Goal: Task Accomplishment & Management: Use online tool/utility

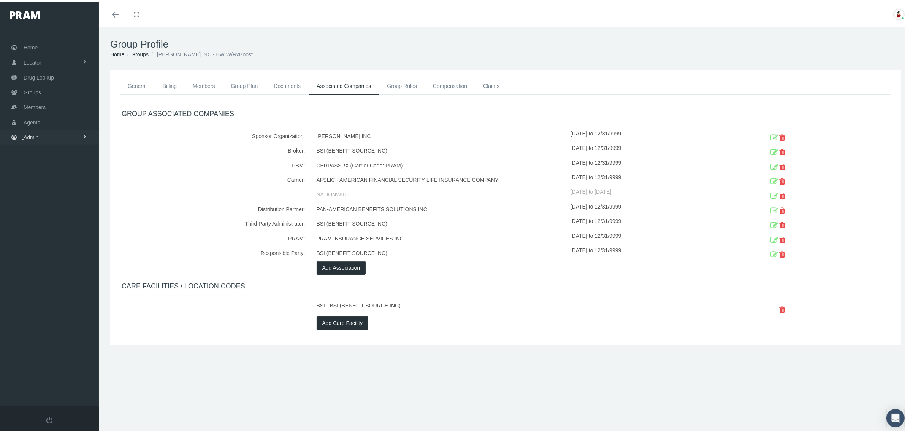
click at [35, 135] on span "Admin" at bounding box center [31, 135] width 15 height 14
click at [28, 50] on span "Home" at bounding box center [31, 45] width 14 height 14
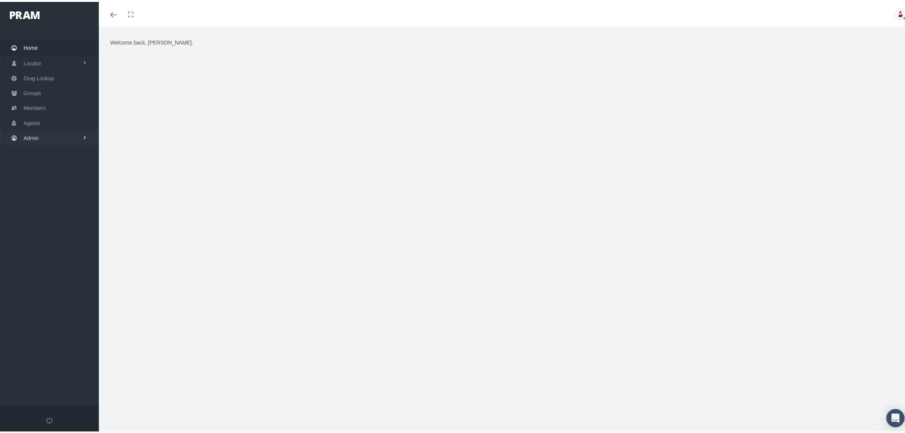
click at [32, 133] on span "Admin" at bounding box center [31, 136] width 15 height 14
click at [49, 177] on link "Claims" at bounding box center [49, 180] width 99 height 13
click at [54, 257] on span "Claims Audit" at bounding box center [45, 263] width 30 height 13
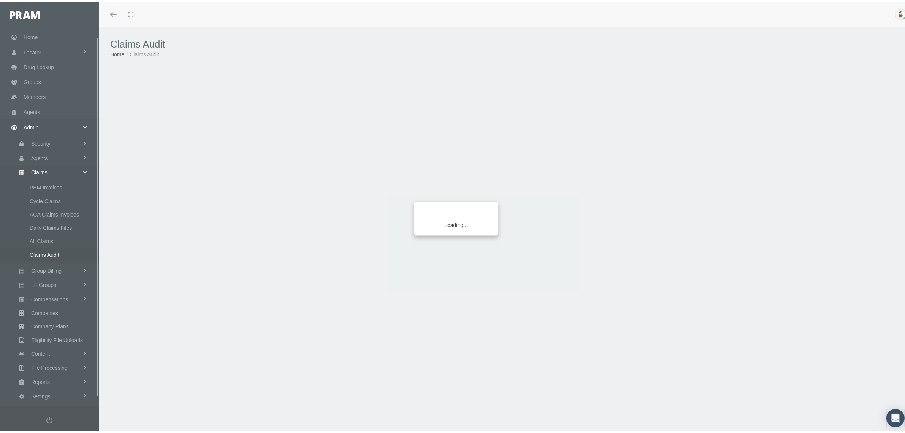
scroll to position [19, 0]
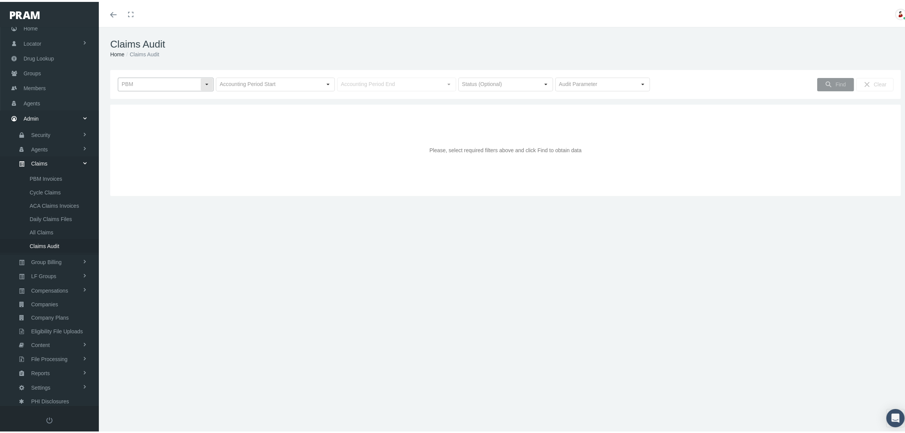
click at [208, 86] on div "Select" at bounding box center [207, 82] width 12 height 12
click at [147, 144] on div "RXEDO" at bounding box center [166, 146] width 94 height 13
type input "RXEDO"
click at [296, 79] on input "text" at bounding box center [268, 82] width 105 height 13
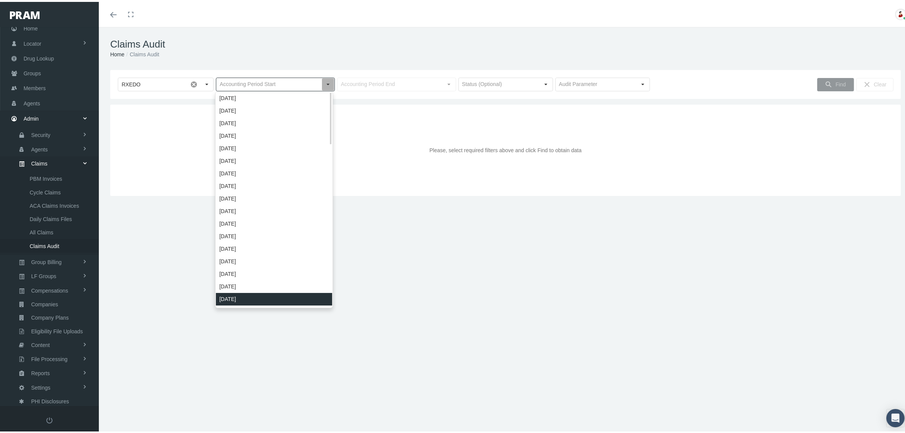
click at [249, 293] on div "June 2024" at bounding box center [274, 297] width 116 height 13
type input "June 2024"
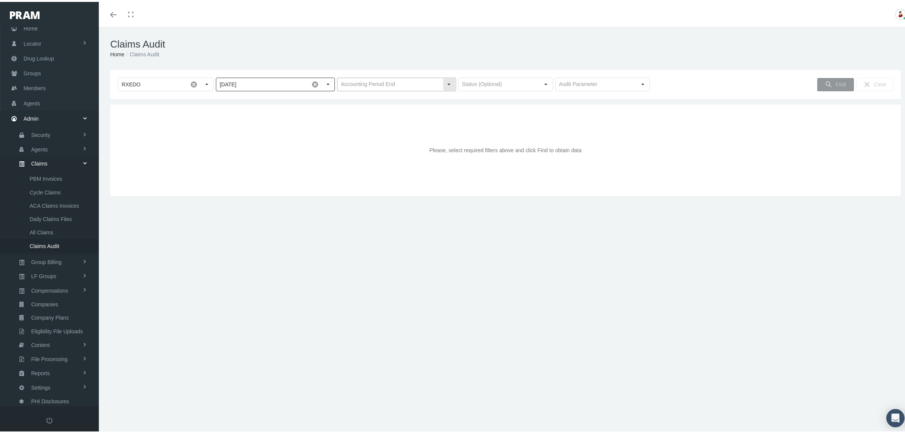
click at [380, 86] on input "text" at bounding box center [390, 82] width 105 height 13
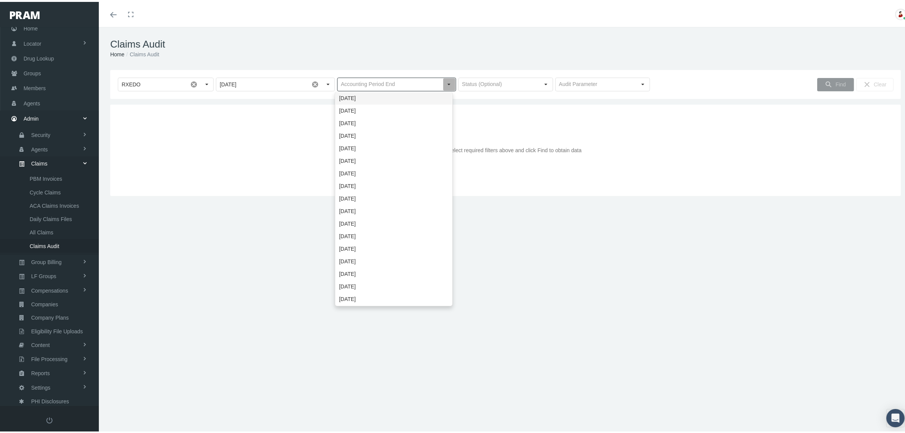
click at [371, 96] on div "October 2025" at bounding box center [394, 96] width 116 height 13
type input "October 2025"
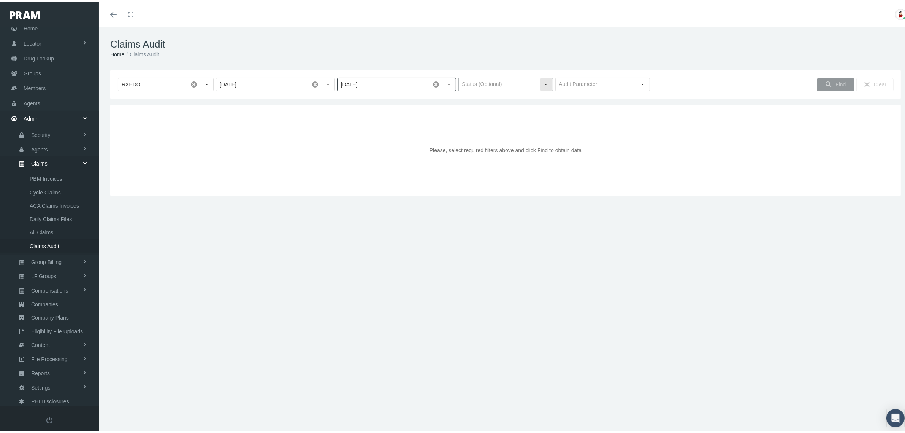
click at [526, 78] on input "text" at bounding box center [499, 82] width 81 height 13
click at [498, 96] on div "Pending" at bounding box center [502, 96] width 92 height 13
type input "Pending"
click at [580, 82] on input "text" at bounding box center [596, 82] width 81 height 13
click at [578, 106] on div "Deductible" at bounding box center [598, 109] width 92 height 13
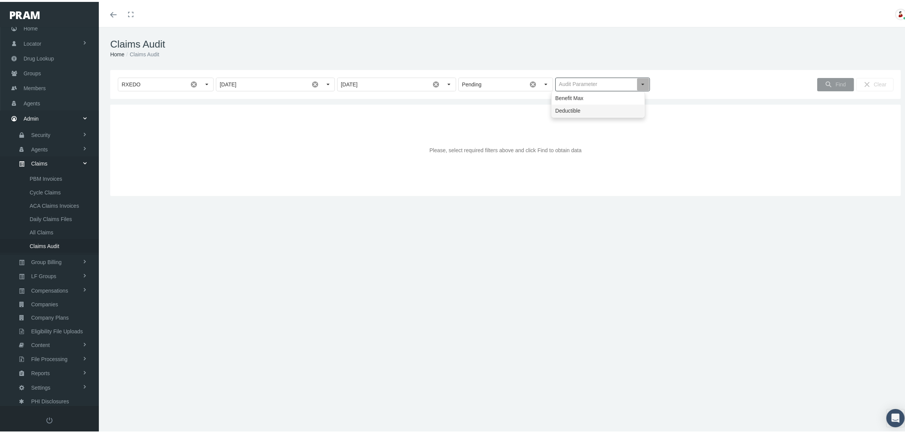
type input "Deductible"
click at [825, 81] on icon "Find" at bounding box center [828, 82] width 7 height 7
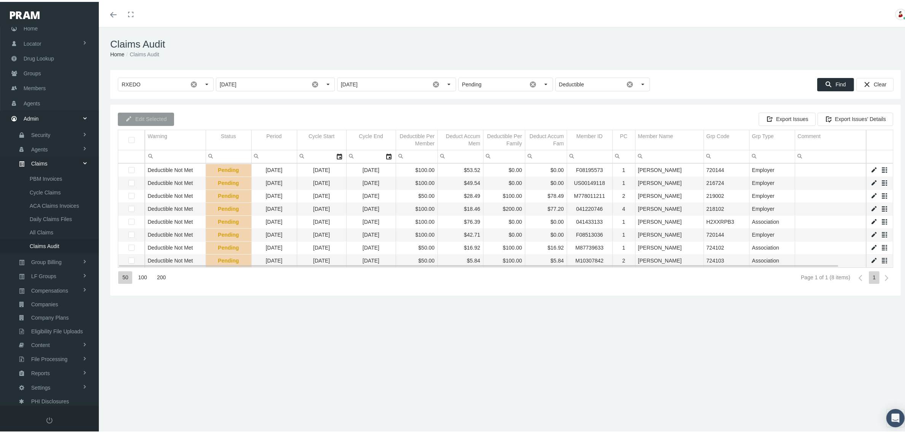
click at [870, 180] on link "Data grid" at bounding box center [873, 181] width 7 height 7
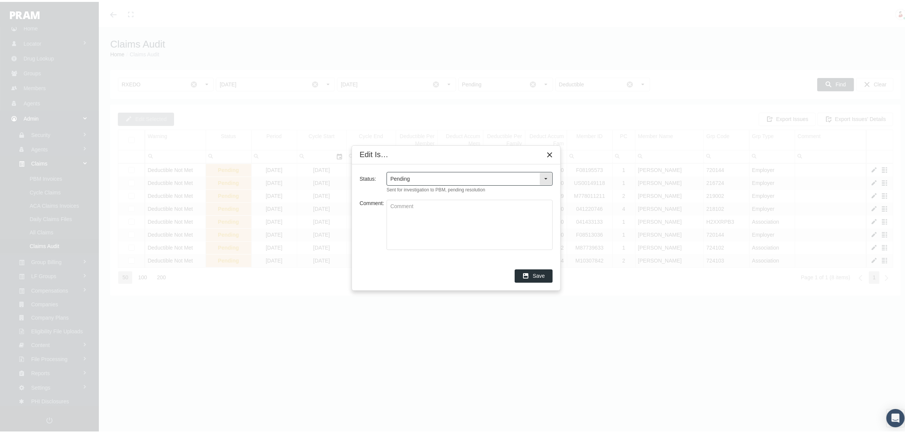
click at [546, 177] on div "Select" at bounding box center [546, 177] width 12 height 12
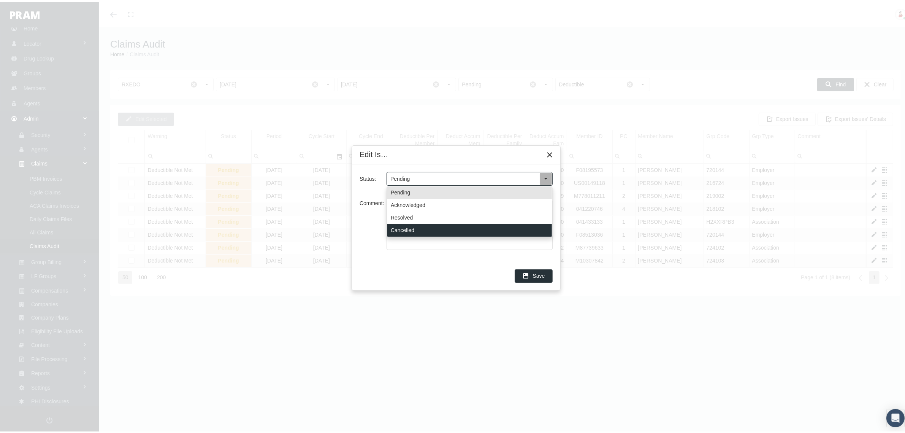
click at [412, 225] on div "Cancelled" at bounding box center [469, 228] width 165 height 13
type input "Cancelled"
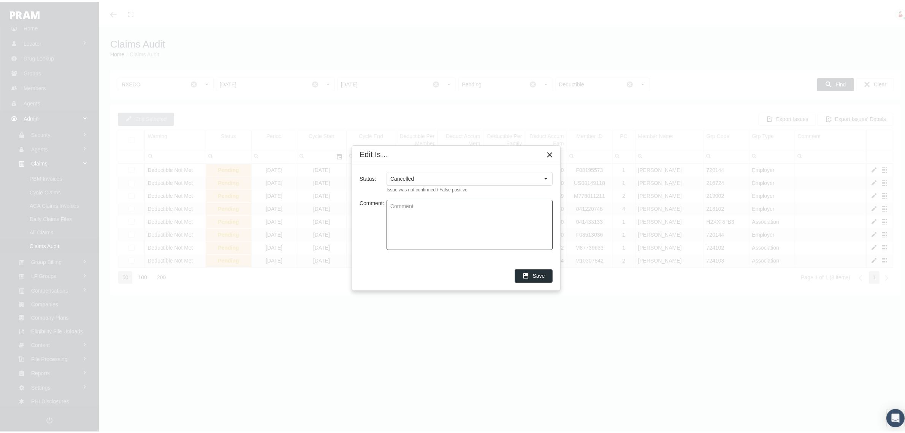
click at [455, 218] on textarea "Comment:" at bounding box center [469, 222] width 165 height 49
type textarea "After further digging, all good!"
click at [539, 270] on div "Save" at bounding box center [533, 274] width 37 height 13
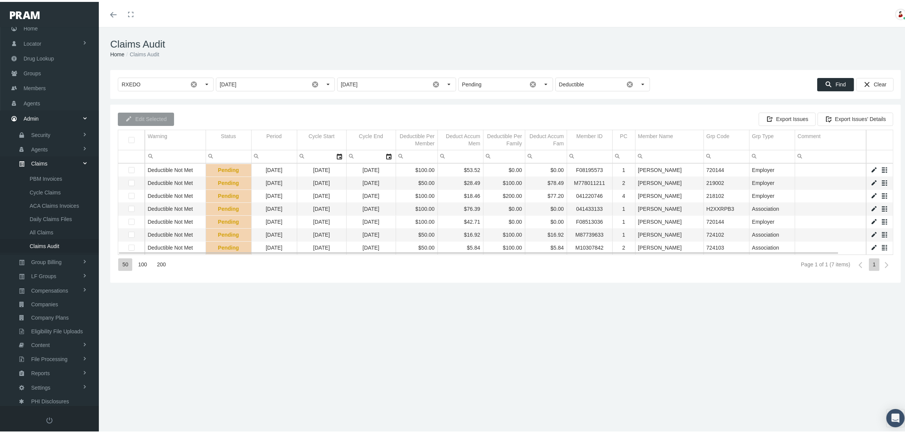
click at [870, 222] on link "Data grid" at bounding box center [873, 219] width 7 height 7
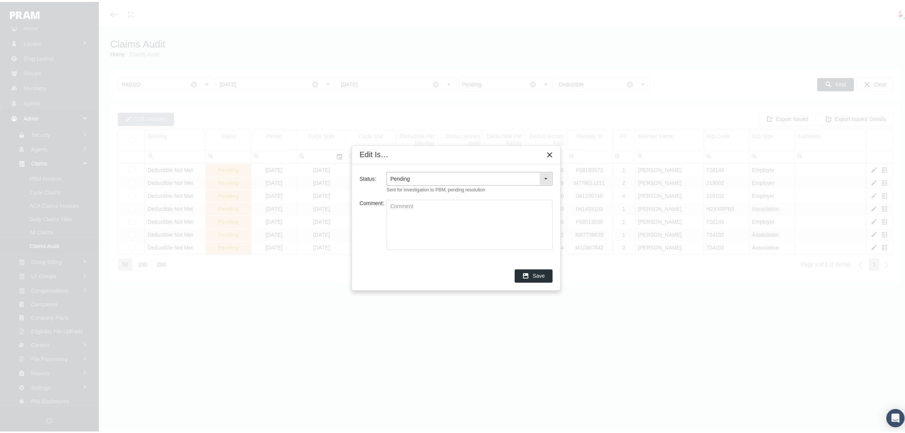
click at [549, 175] on div "Select" at bounding box center [546, 177] width 12 height 12
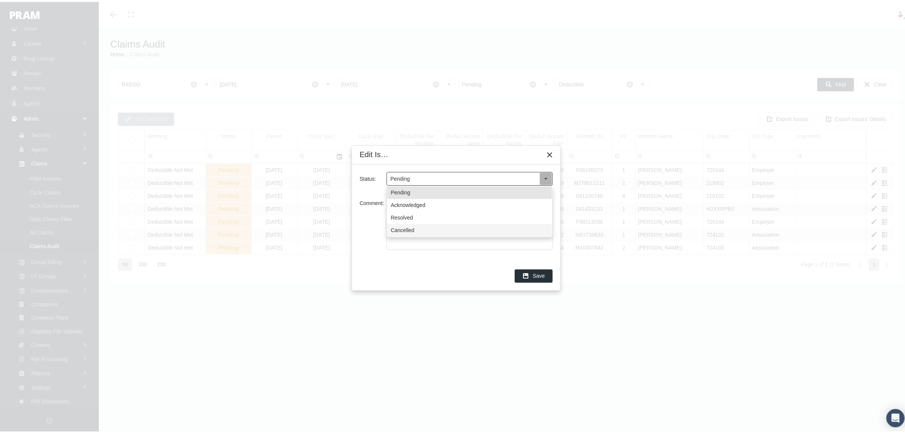
click at [461, 223] on div "Cancelled" at bounding box center [469, 228] width 165 height 13
type input "Cancelled"
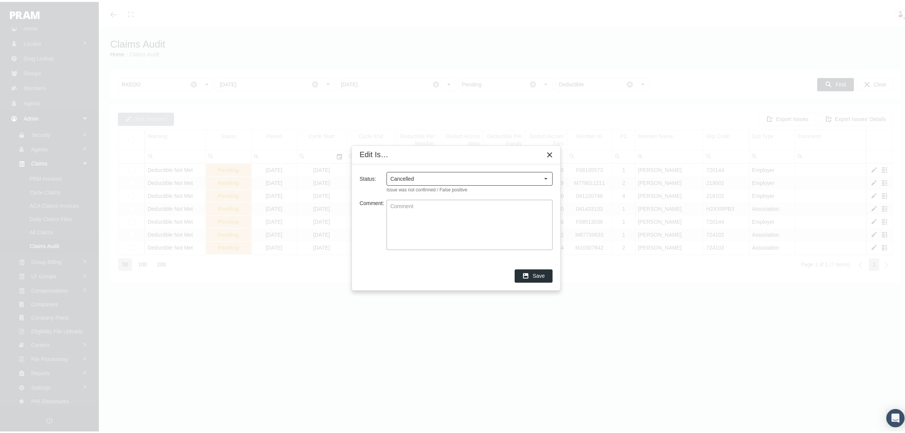
click at [461, 223] on textarea "Comment:" at bounding box center [469, 222] width 165 height 49
type textarea "Legit, but not worth chasing."
click at [533, 271] on span "Save" at bounding box center [539, 274] width 12 height 6
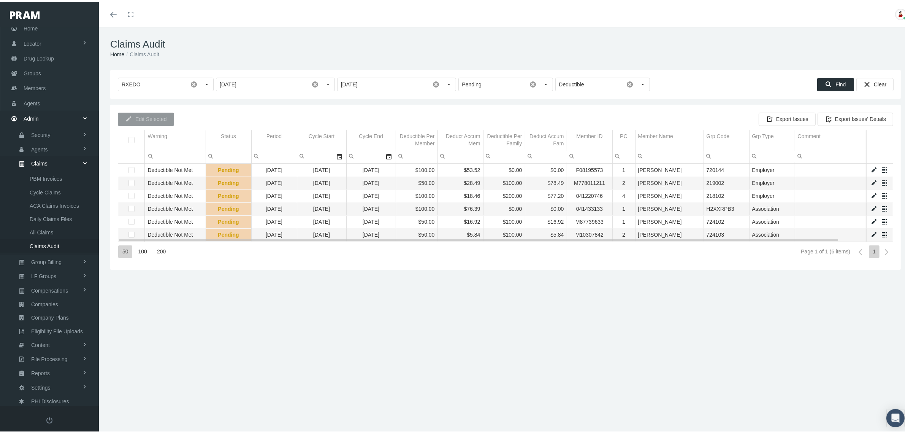
click at [590, 170] on td "F08195573" at bounding box center [590, 168] width 46 height 13
copy td "F08195573"
click at [588, 181] on td "M778011211" at bounding box center [590, 181] width 46 height 13
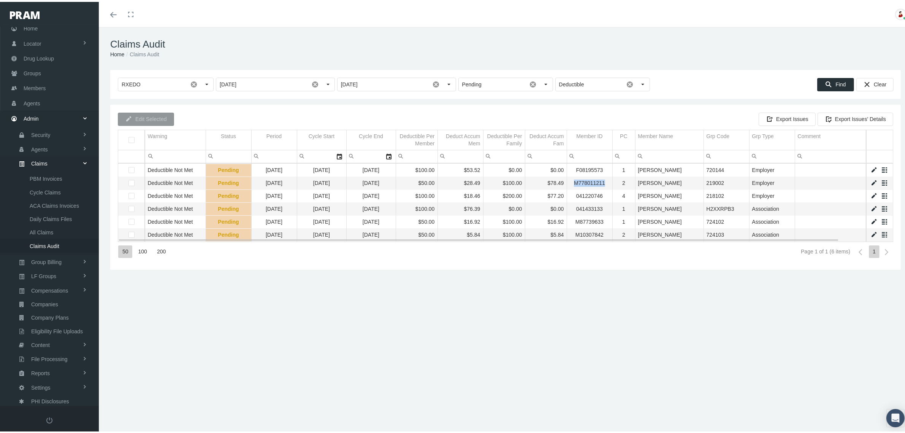
copy td "M778011211"
click at [870, 180] on link "Data grid" at bounding box center [873, 181] width 7 height 7
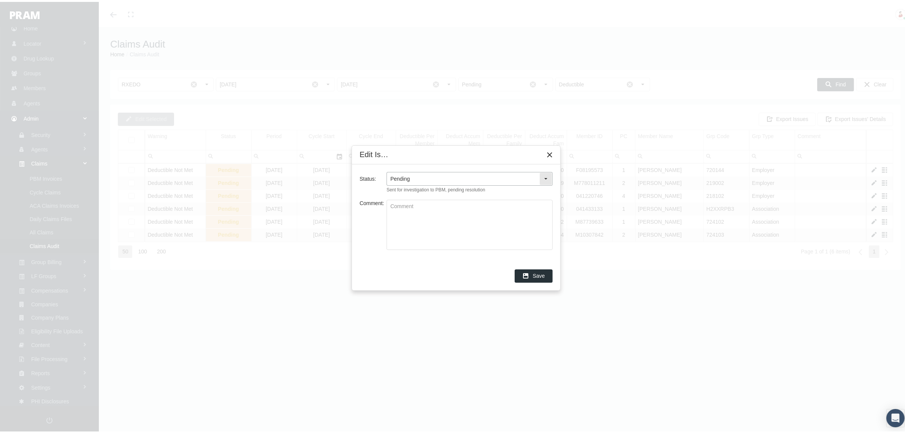
click at [546, 173] on div "Select" at bounding box center [546, 177] width 12 height 12
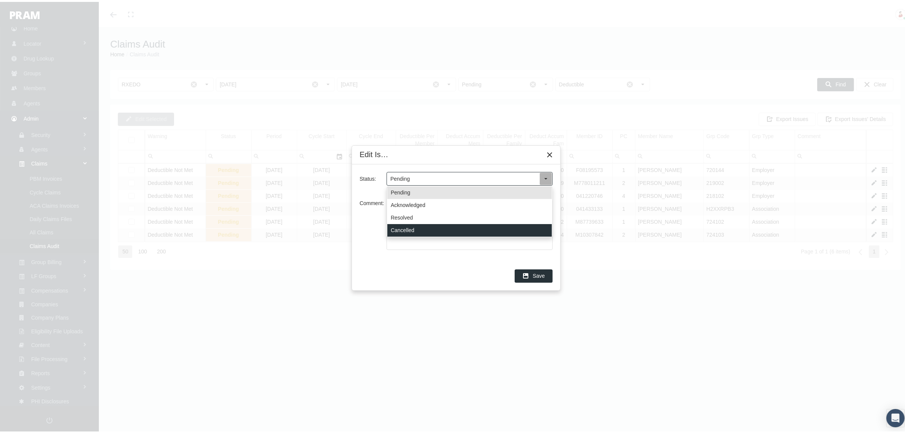
click at [415, 227] on div "Cancelled" at bounding box center [469, 228] width 165 height 13
type input "Cancelled"
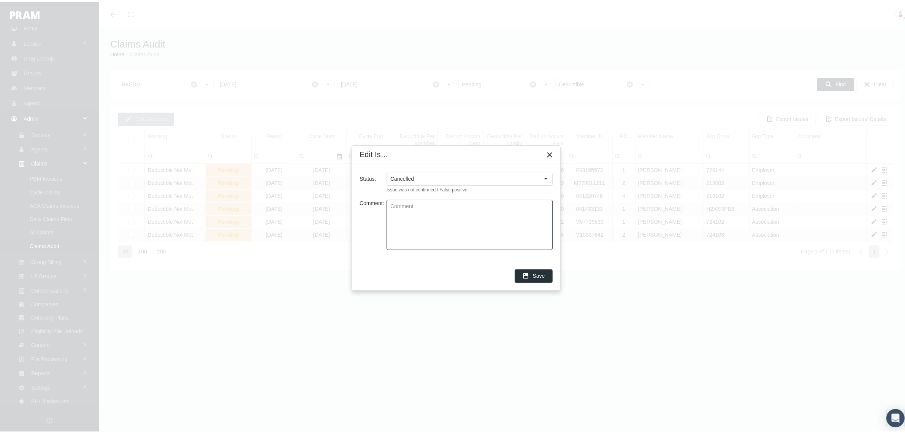
click at [446, 225] on textarea "Comment:" at bounding box center [469, 222] width 165 height 49
type textarea "The cycles are off, but when you switch them around, it all makes sense."
click at [530, 272] on div "Save" at bounding box center [533, 274] width 37 height 13
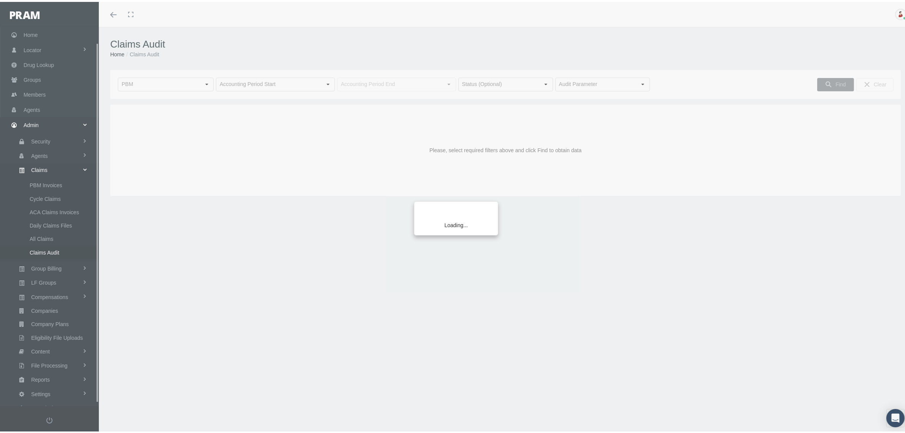
scroll to position [19, 0]
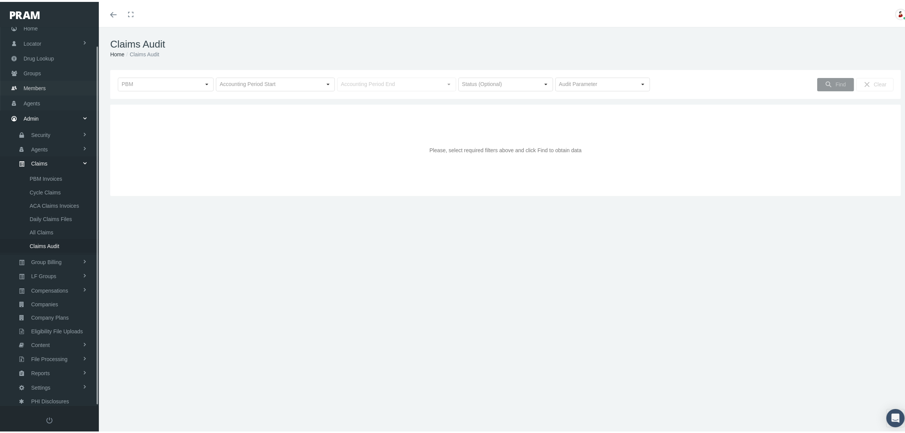
click at [49, 85] on link "Members" at bounding box center [49, 86] width 99 height 15
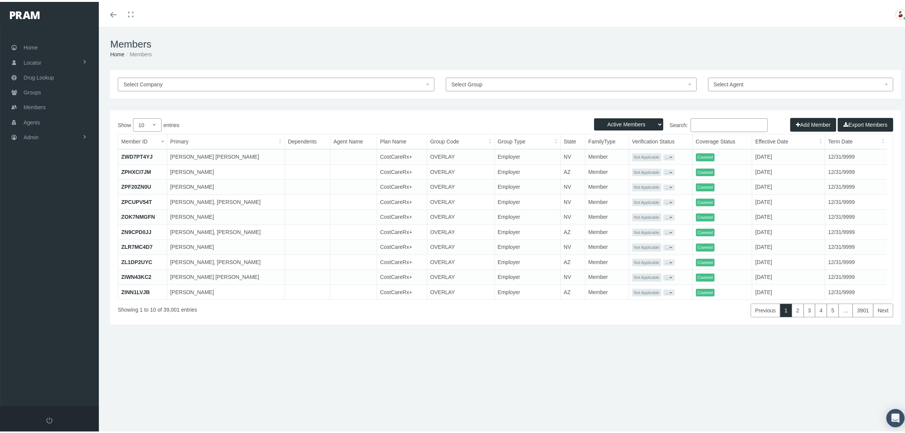
click at [702, 123] on input "Search:" at bounding box center [729, 123] width 77 height 14
paste input "M778011211"
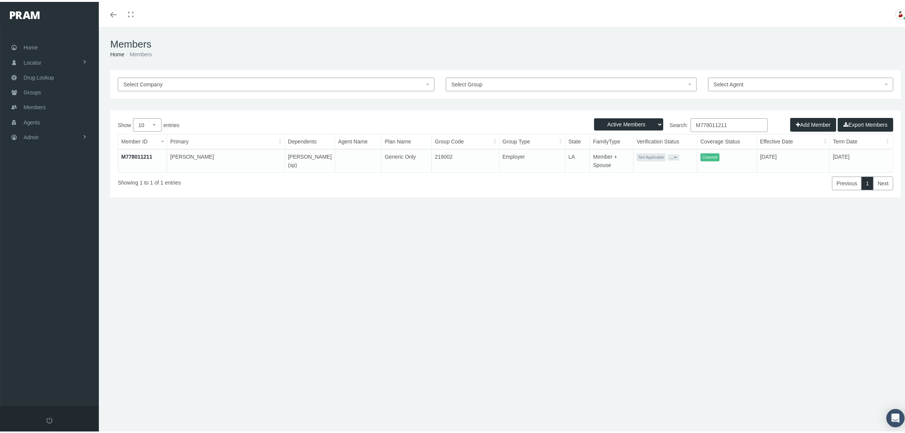
type input "M778011211"
click at [137, 153] on link "M778011211" at bounding box center [136, 155] width 31 height 6
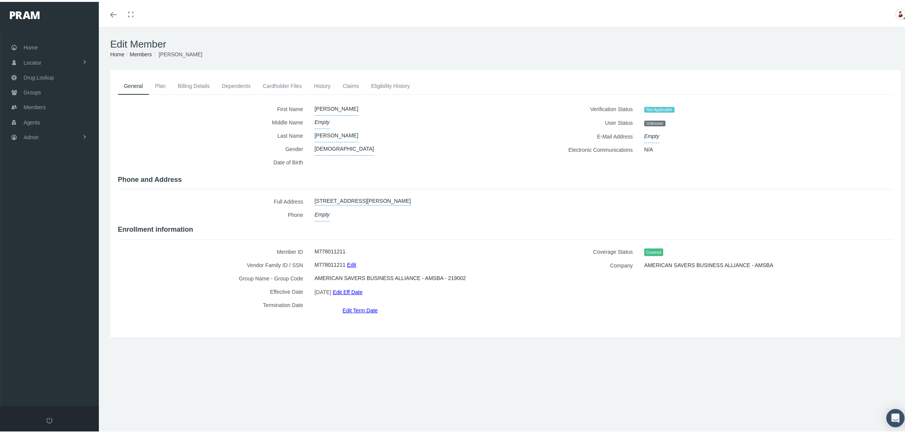
click at [222, 80] on link "Dependents" at bounding box center [236, 84] width 41 height 17
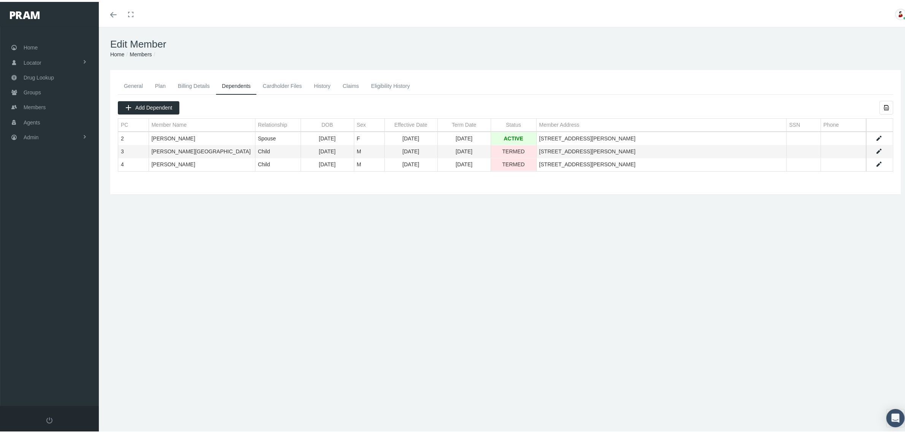
click at [130, 82] on link "General" at bounding box center [133, 84] width 31 height 17
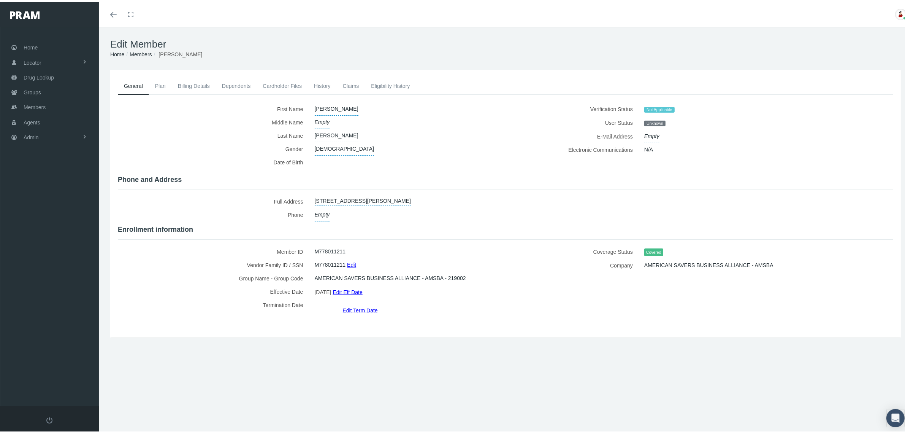
click at [388, 81] on link "Eligibility History" at bounding box center [390, 84] width 51 height 17
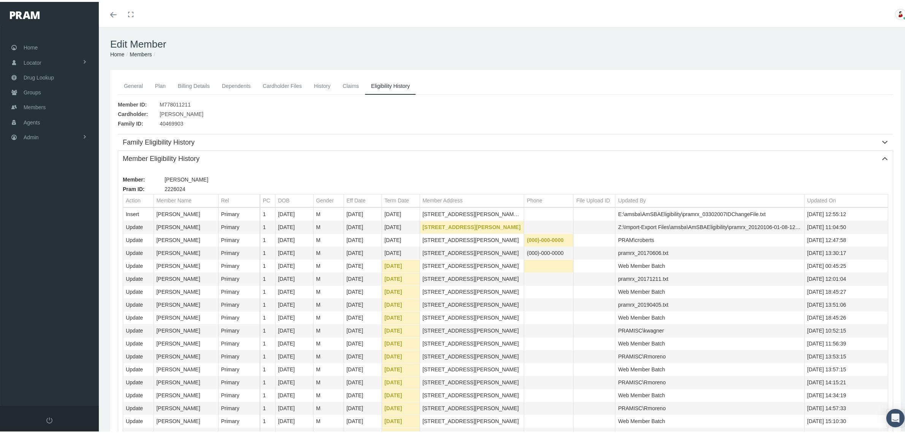
click at [133, 79] on link "General" at bounding box center [133, 84] width 31 height 17
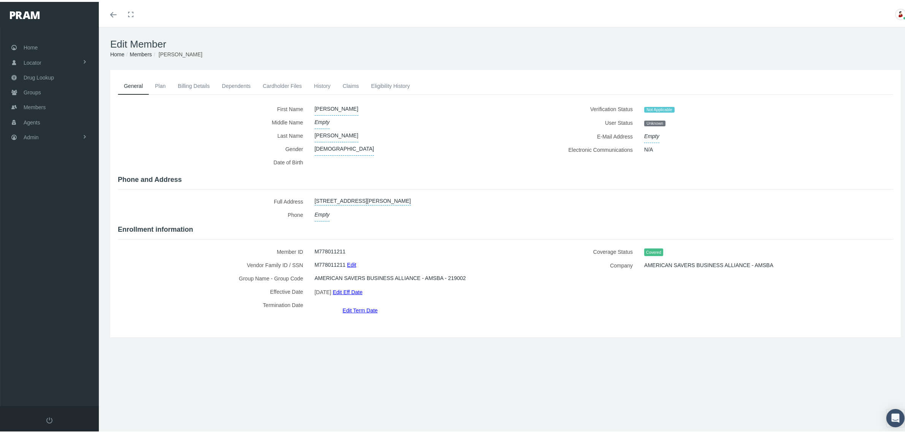
click at [455, 272] on span "AMERICAN SAVERS BUSINESS ALLIANCE - AMSBA - 219002" at bounding box center [390, 275] width 151 height 13
copy span "219002"
click at [29, 86] on span "Groups" at bounding box center [32, 90] width 17 height 14
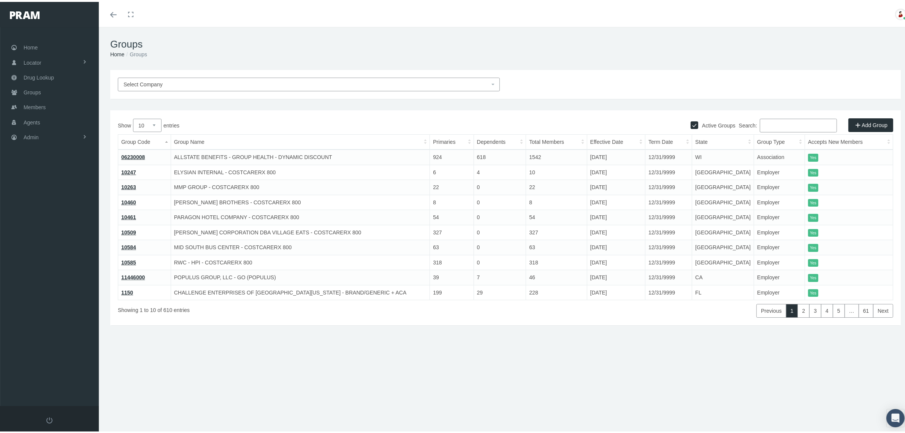
click at [785, 120] on input "Search:" at bounding box center [798, 124] width 77 height 14
paste input "219002"
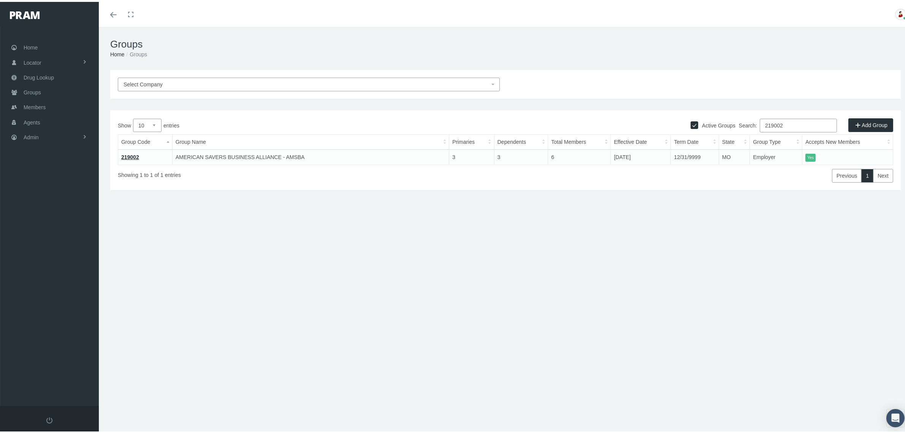
type input "219002"
click at [127, 153] on link "219002" at bounding box center [130, 155] width 18 height 6
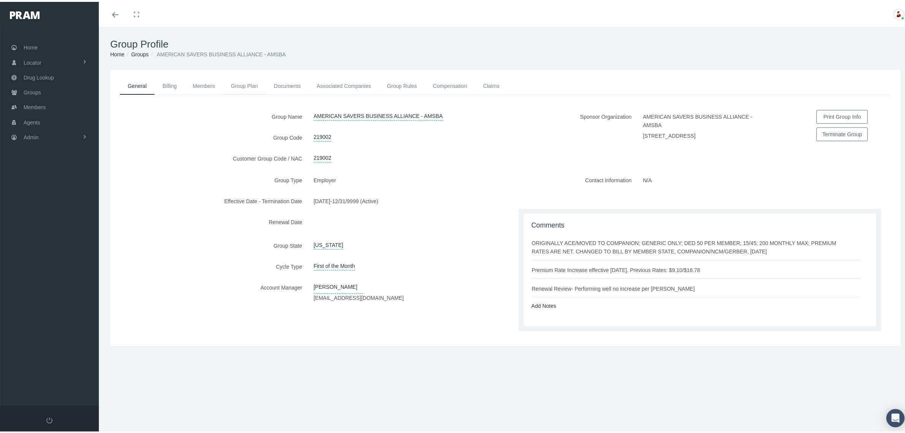
click at [244, 78] on link "Group Plan" at bounding box center [244, 84] width 43 height 17
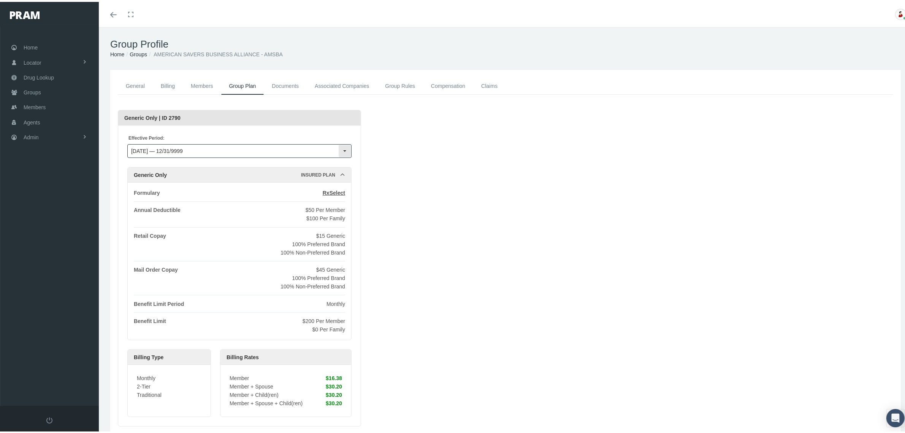
click at [228, 146] on input "09/01/2017 — 12/31/9999" at bounding box center [233, 149] width 211 height 13
click at [389, 144] on div "Loading... Generic Only | ID 2790 Effective Period: 09/01/2017 — 12/31/9999 Gen…" at bounding box center [505, 266] width 775 height 316
